Goal: Task Accomplishment & Management: Use online tool/utility

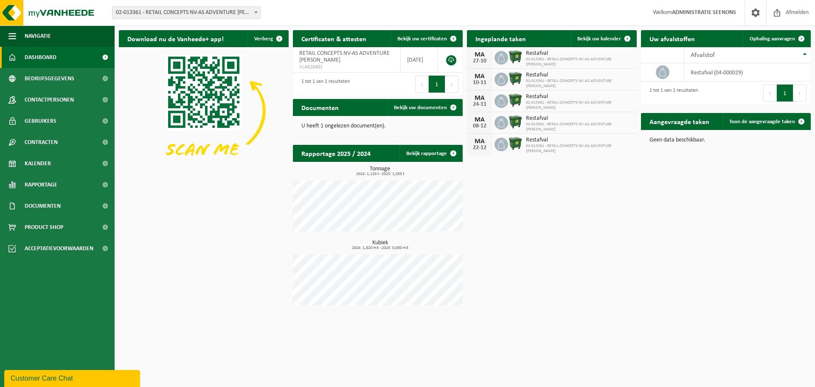
click at [224, 8] on span "02-013361 - RETAIL CONCEPTS NV-AS ADVENTURE OLEN - OLEN" at bounding box center [186, 13] width 148 height 12
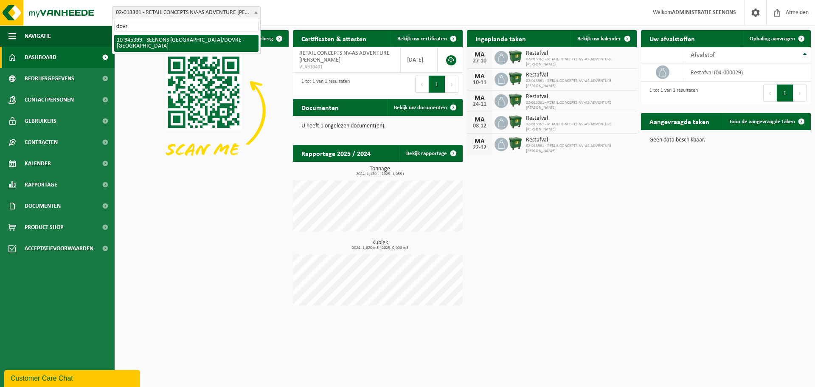
type input "dovre"
select select "141207"
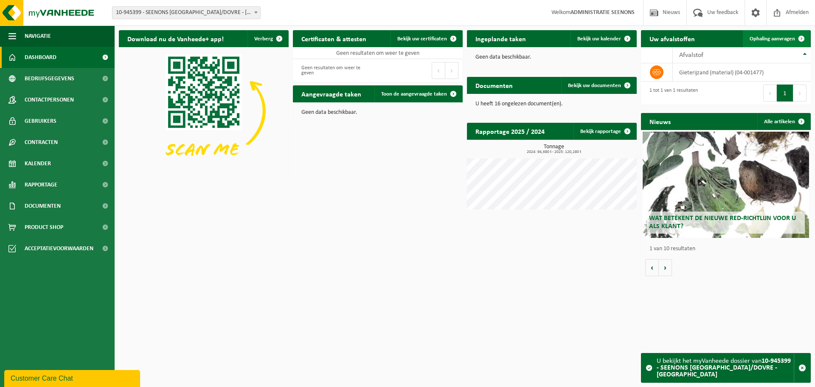
click at [796, 41] on span at bounding box center [801, 38] width 17 height 17
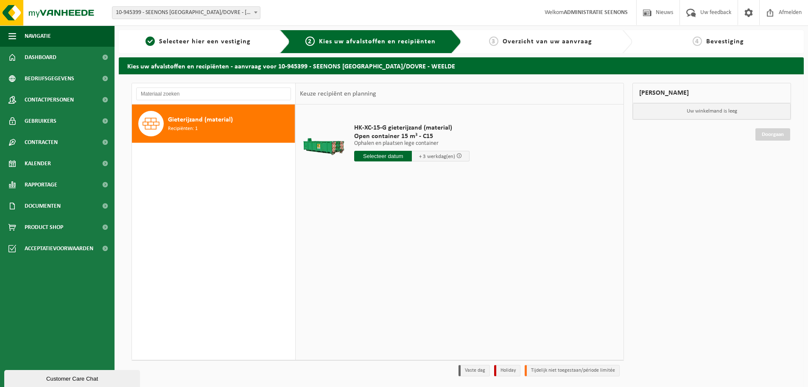
click at [381, 158] on input "text" at bounding box center [383, 156] width 58 height 11
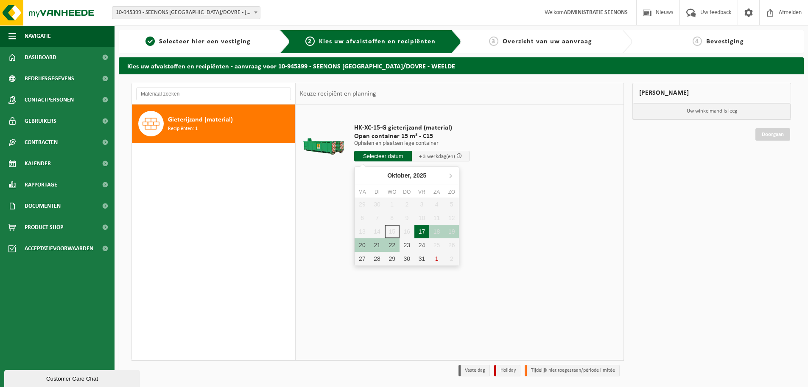
click at [419, 231] on div "17" at bounding box center [422, 231] width 15 height 14
type input "Van 2025-10-17"
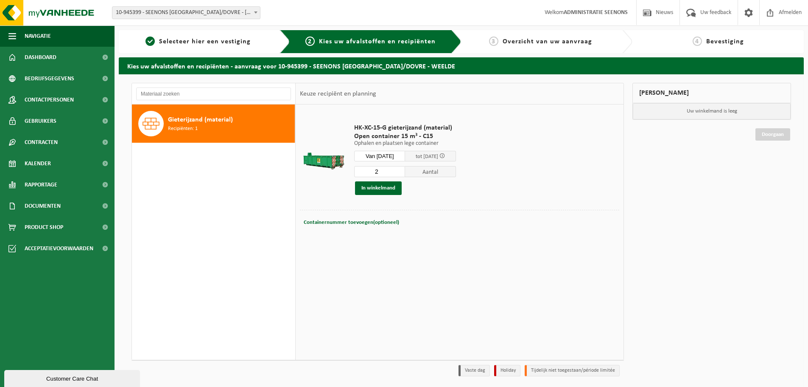
type input "2"
click at [405, 168] on input "2" at bounding box center [379, 171] width 51 height 11
click at [381, 185] on button "In winkelmand" at bounding box center [378, 188] width 47 height 14
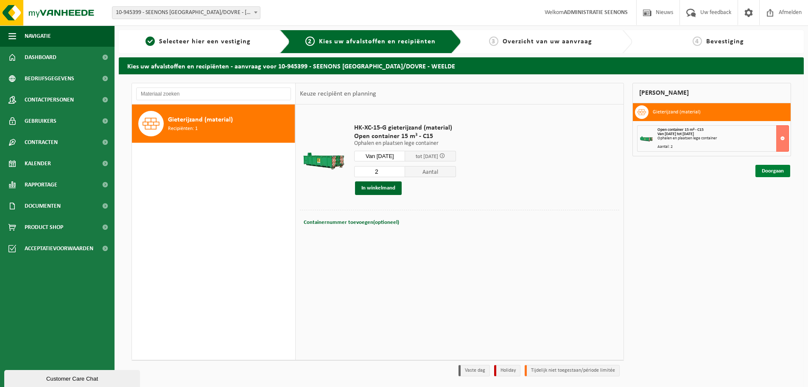
click at [777, 171] on link "Doorgaan" at bounding box center [773, 171] width 35 height 12
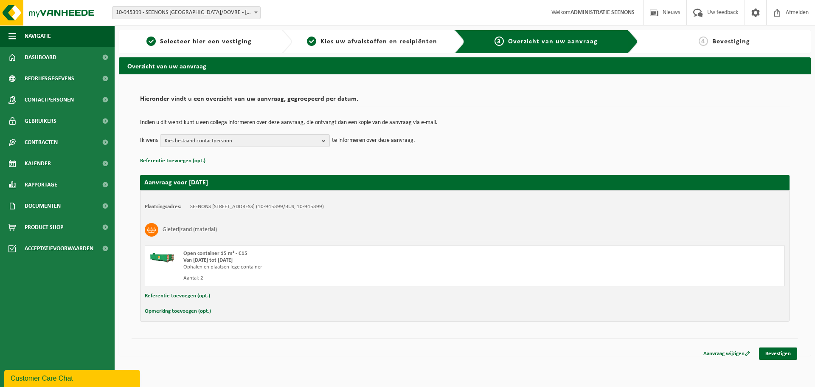
click at [175, 312] on button "Opmerking toevoegen (opt.)" at bounding box center [178, 310] width 66 height 11
click at [217, 311] on input "text" at bounding box center [481, 311] width 590 height 13
paste input "directe beladingen"
click at [275, 315] on input "directe beladingen" at bounding box center [481, 311] width 590 height 13
paste input "tussen 8u tot 15u"
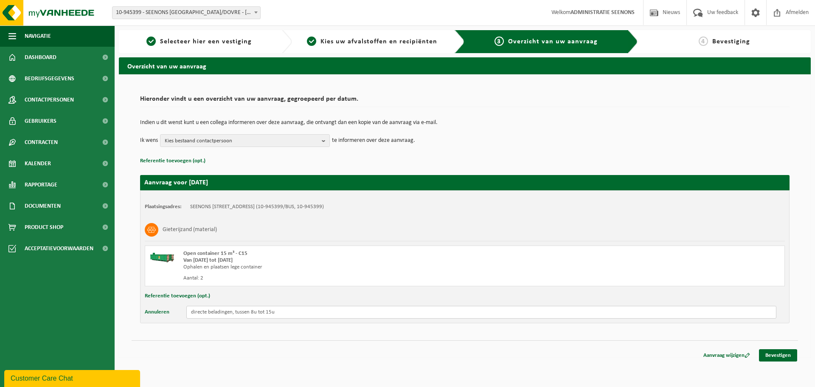
drag, startPoint x: 268, startPoint y: 312, endPoint x: 318, endPoint y: 315, distance: 50.2
click at [319, 315] on input "directe beladingen, tussen 8u tot 15u" at bounding box center [481, 311] width 590 height 13
type input "directe beladingen, tussen 8u tot 14u30"
click at [333, 313] on input "directe beladingen, tussen 8u tot 14u30" at bounding box center [481, 311] width 590 height 13
click at [781, 356] on link "Bevestigen" at bounding box center [778, 355] width 38 height 12
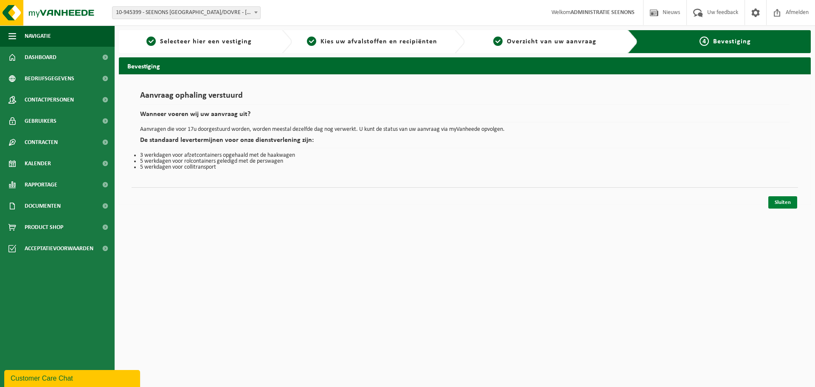
click at [783, 204] on link "Sluiten" at bounding box center [782, 202] width 29 height 12
